Goal: Find specific page/section: Find specific page/section

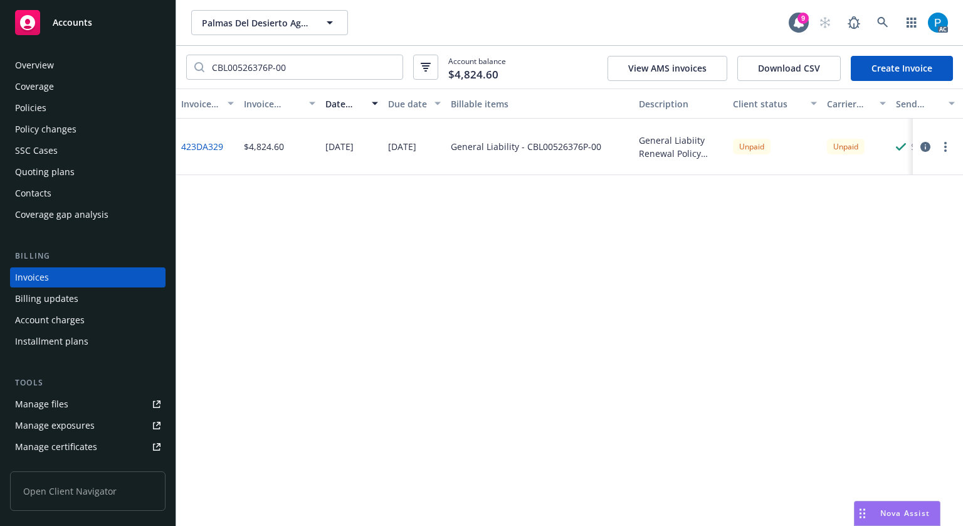
click at [48, 28] on div "Accounts" at bounding box center [88, 22] width 146 height 25
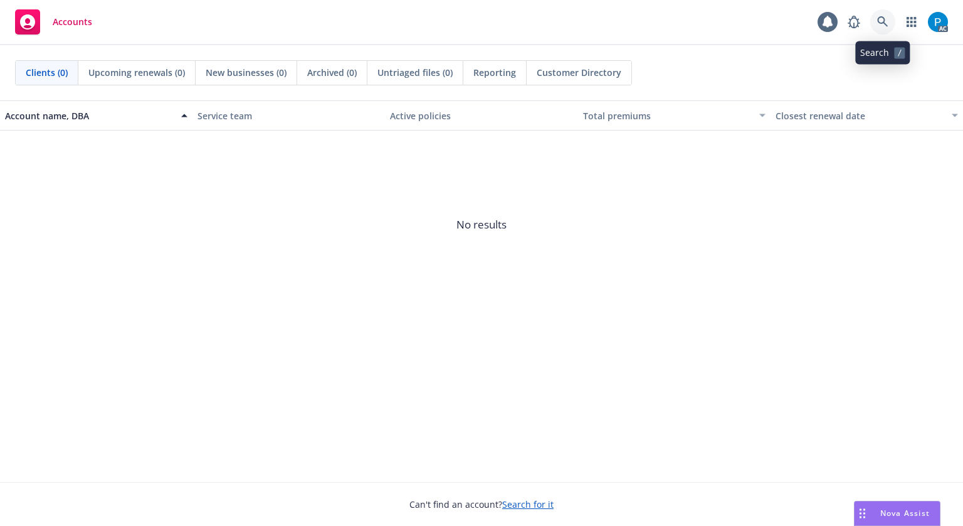
click at [887, 22] on icon at bounding box center [882, 21] width 11 height 11
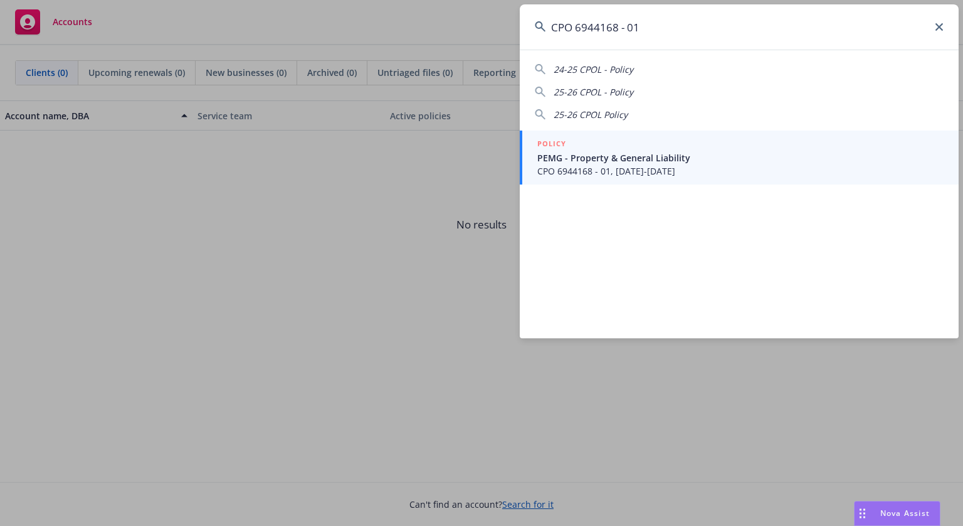
type input "CPO 6944168 - 01"
click at [632, 155] on span "PEMG - Property & General Liability" at bounding box center [741, 157] width 406 height 13
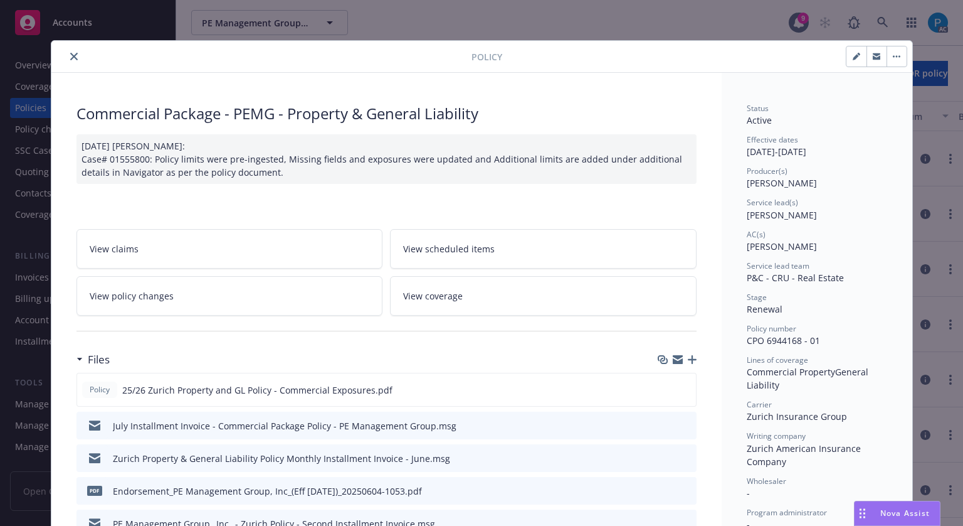
click at [70, 58] on icon "close" at bounding box center [74, 57] width 8 height 8
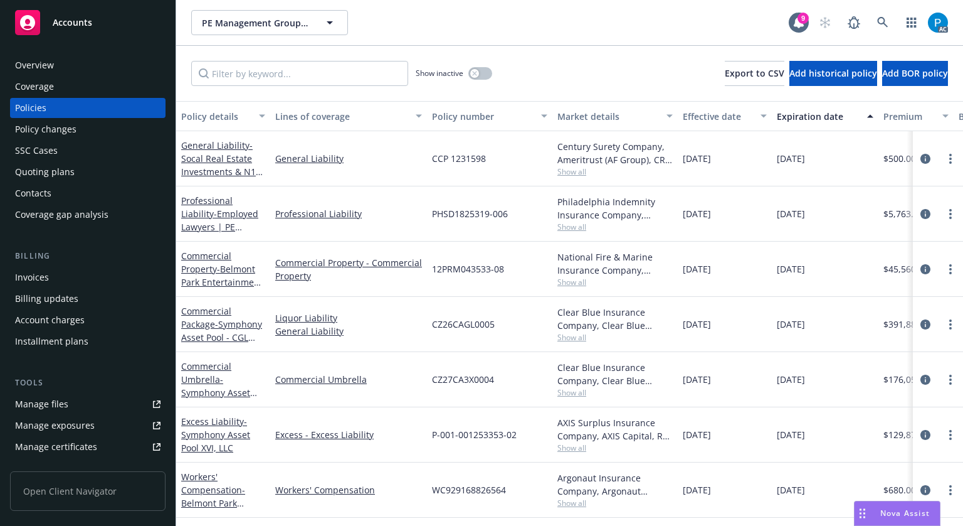
click at [33, 271] on div "Invoices" at bounding box center [32, 277] width 34 height 20
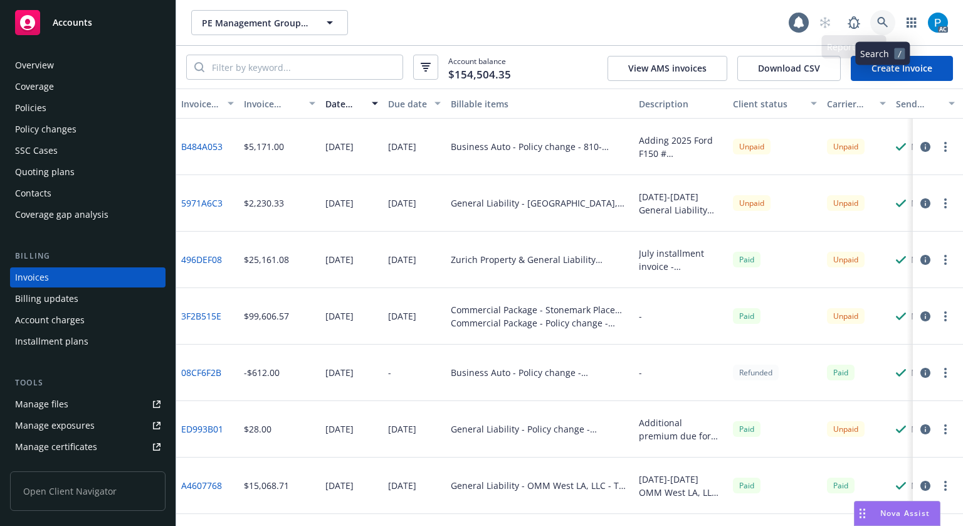
click at [871, 24] on link at bounding box center [883, 22] width 25 height 25
paste input "CPO 6944168 - 01"
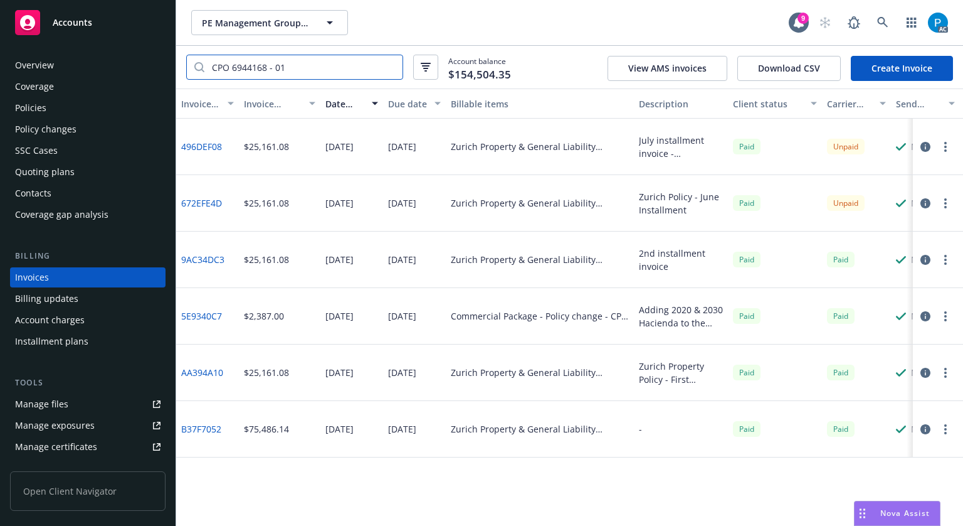
click at [310, 63] on input "CPO 6944168 - 01" at bounding box center [303, 67] width 198 height 24
paste input "496DEF08"
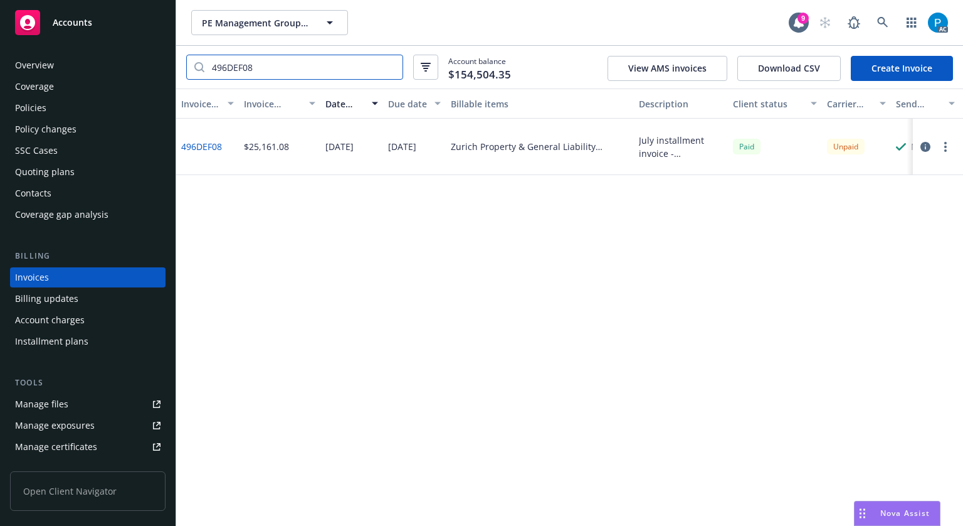
type input "496DEF08"
click at [923, 147] on icon "button" at bounding box center [926, 147] width 10 height 10
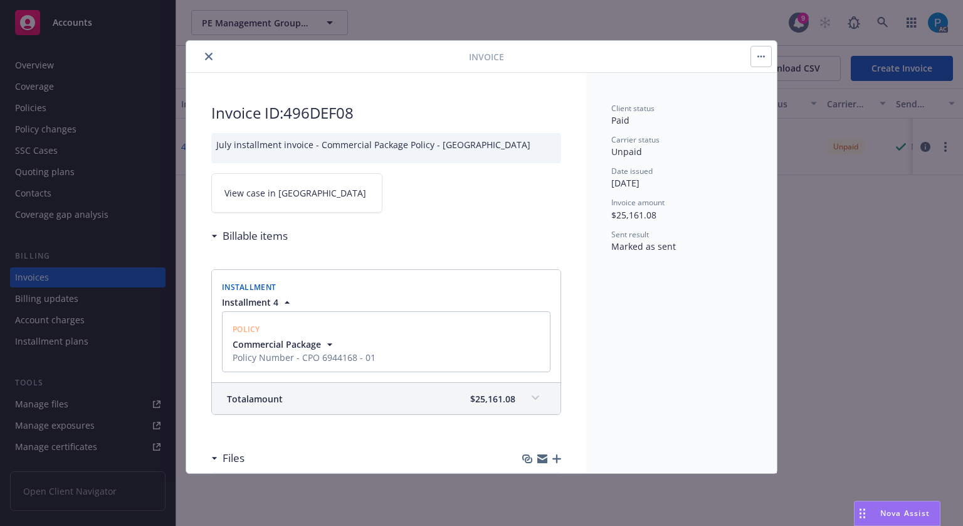
click at [296, 188] on link "View case in [GEOGRAPHIC_DATA]" at bounding box center [296, 193] width 171 height 40
